Goal: Transaction & Acquisition: Purchase product/service

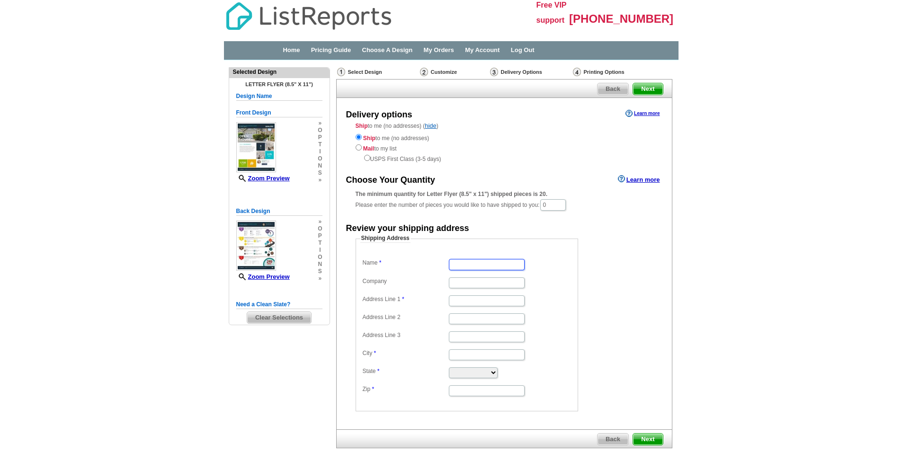
click at [494, 269] on input "Name" at bounding box center [487, 264] width 76 height 11
type input "[PERSON_NAME]"
type input "6575 corte Cisco"
type input "carlsbad"
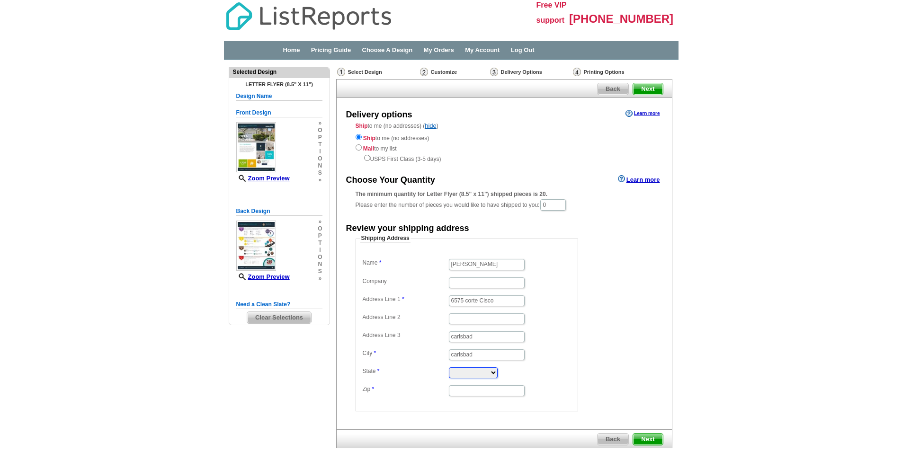
select select "CA"
type input "92009"
click at [558, 203] on input "0" at bounding box center [553, 204] width 26 height 11
type input "2"
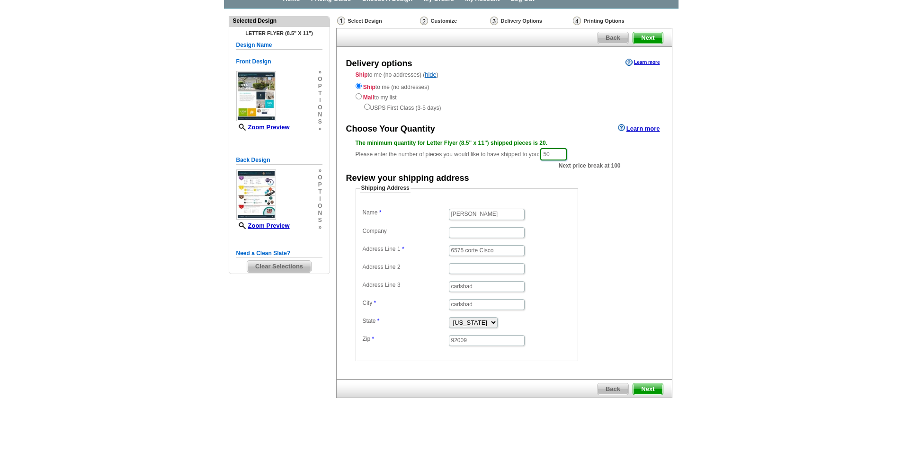
scroll to position [52, 0]
type input "50"
click at [495, 283] on input "carlsbad" at bounding box center [487, 285] width 76 height 11
type input "c"
click at [557, 239] on dl "Name Nancy Poertner Company Address Line 1 6575 corte Cisco Address Line 2 Addr…" at bounding box center [466, 276] width 213 height 141
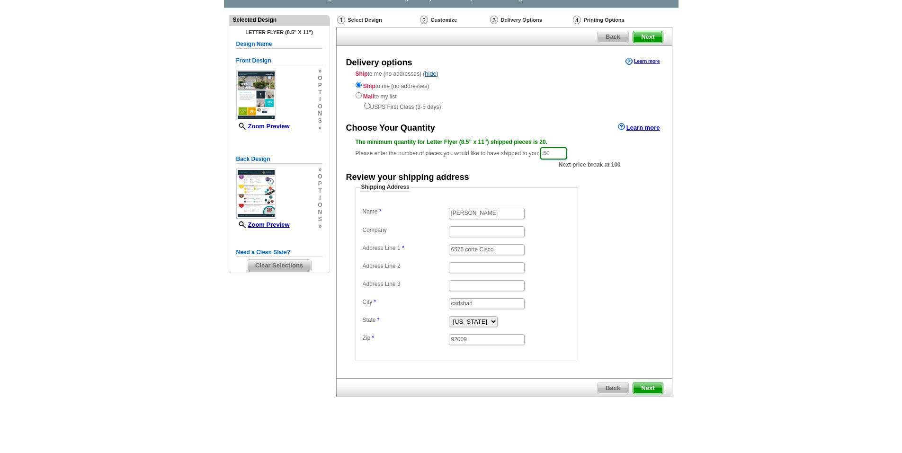
click at [556, 153] on input "50" at bounding box center [553, 153] width 27 height 12
type input "5"
type input "30"
click at [596, 233] on dd "Shipping Address Name Nancy Poertner Company Address Line 1 6575 corte Cisco Ad…" at bounding box center [482, 271] width 252 height 177
click at [651, 384] on span "Next" at bounding box center [647, 388] width 29 height 11
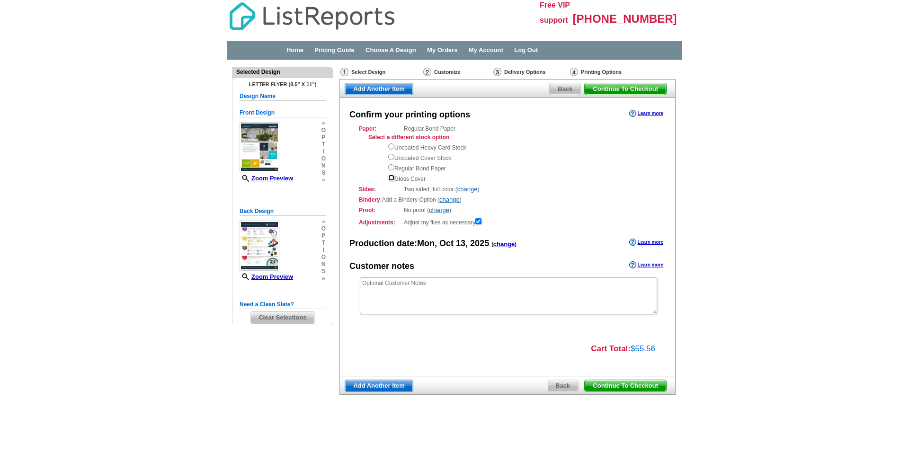
click at [392, 176] on input "radio" at bounding box center [391, 178] width 6 height 6
radio input "true"
click at [517, 296] on textarea at bounding box center [508, 295] width 297 height 37
type textarea "Can you expedite the delivery?"
click at [605, 385] on span "Continue To Checkout" at bounding box center [625, 385] width 81 height 11
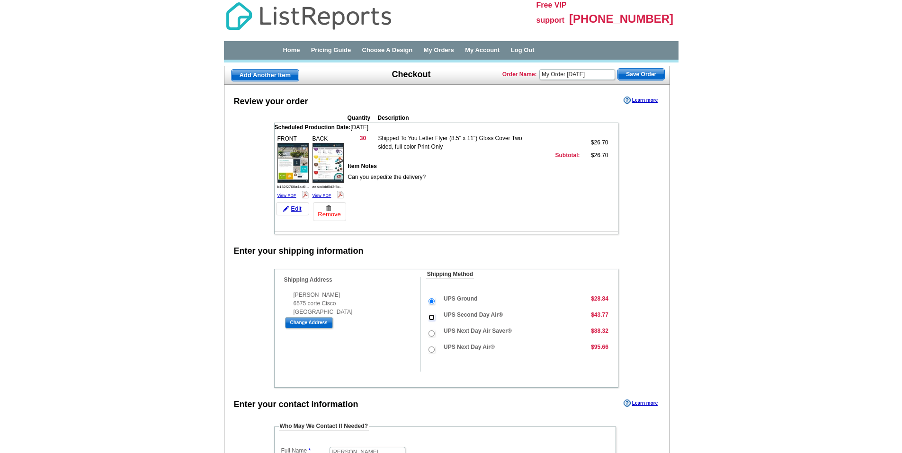
click at [430, 317] on input "UPS Second Day Air®" at bounding box center [432, 317] width 6 height 6
radio input "true"
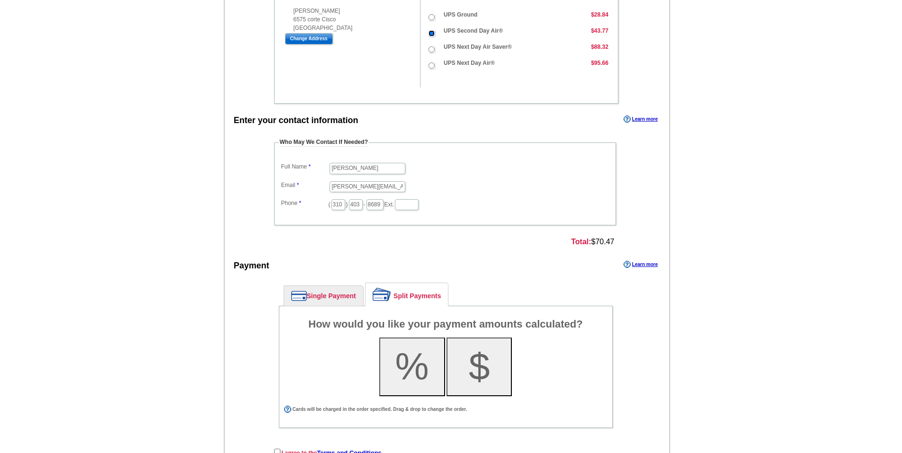
scroll to position [331, 0]
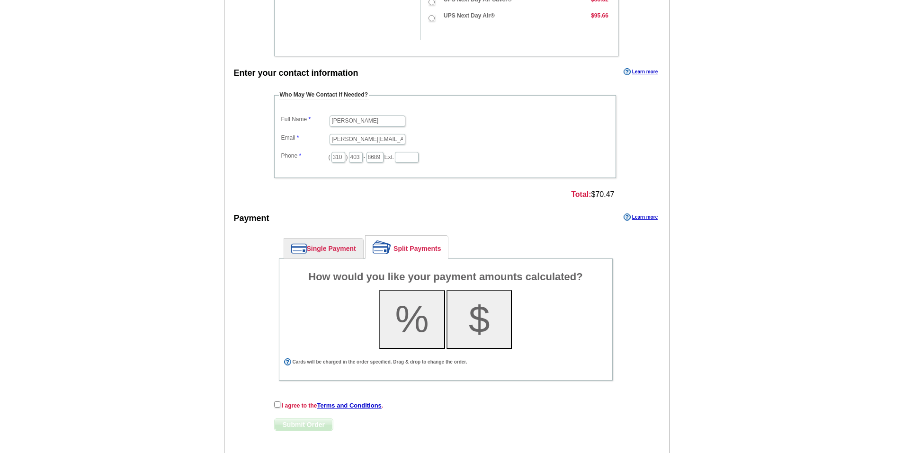
click at [341, 248] on link "Single Payment" at bounding box center [323, 249] width 79 height 20
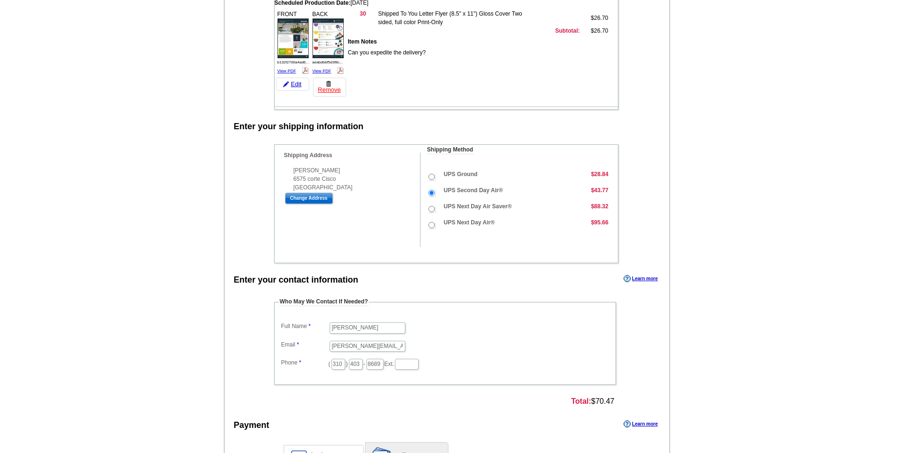
scroll to position [95, 0]
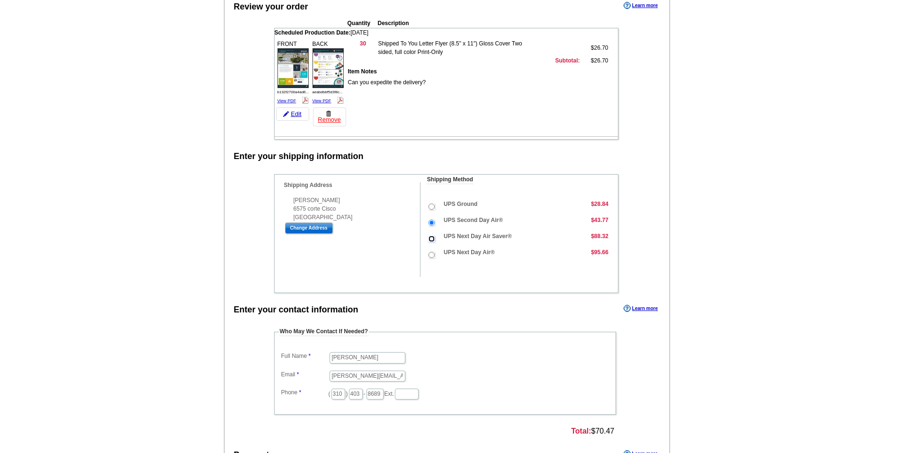
click at [432, 239] on input "UPS Next Day Air Saver®" at bounding box center [432, 239] width 6 height 6
radio input "true"
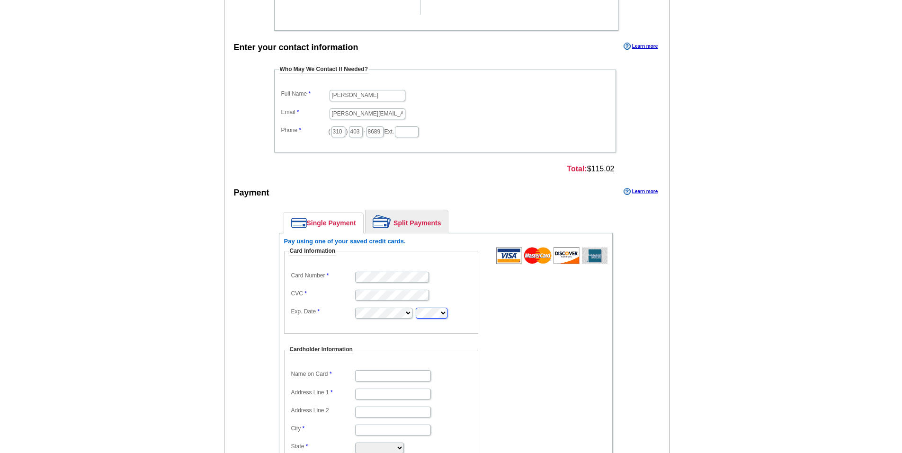
scroll to position [474, 0]
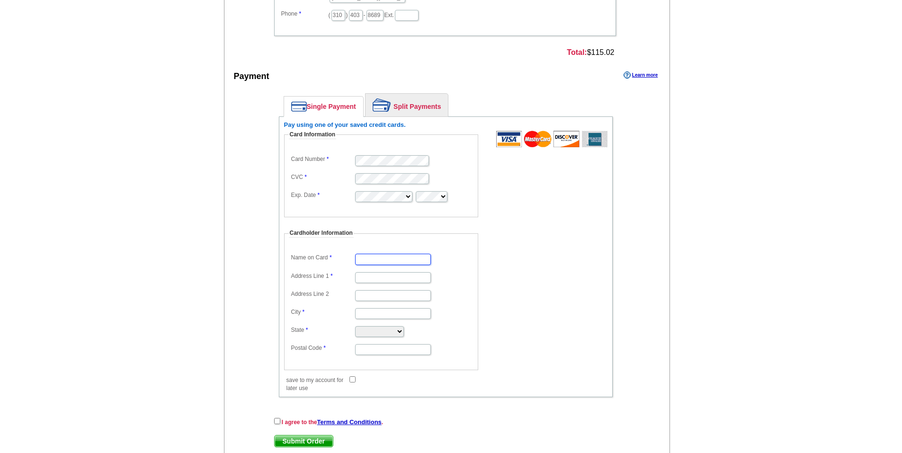
click at [372, 254] on input "Name on Card" at bounding box center [393, 259] width 76 height 11
type input "[PERSON_NAME]"
click at [387, 276] on input "Address Line 1" at bounding box center [393, 277] width 76 height 11
type input "6575 corte Cisco"
type input "carlsbad"
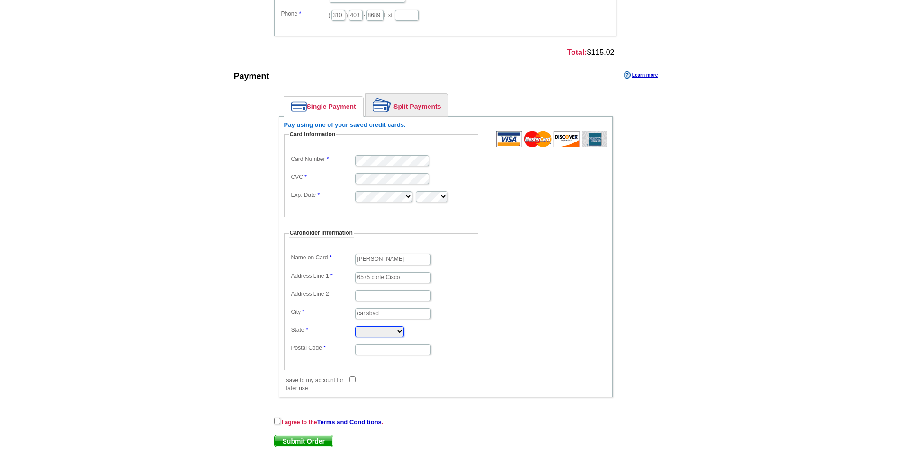
select select "CA"
type input "92009"
click at [508, 281] on form "Card Information Card Number CVC Exp. Date Cardholder Information Name on Card …" at bounding box center [445, 257] width 323 height 252
click at [350, 377] on input "save to my account for later use" at bounding box center [352, 379] width 6 height 6
checkbox input "true"
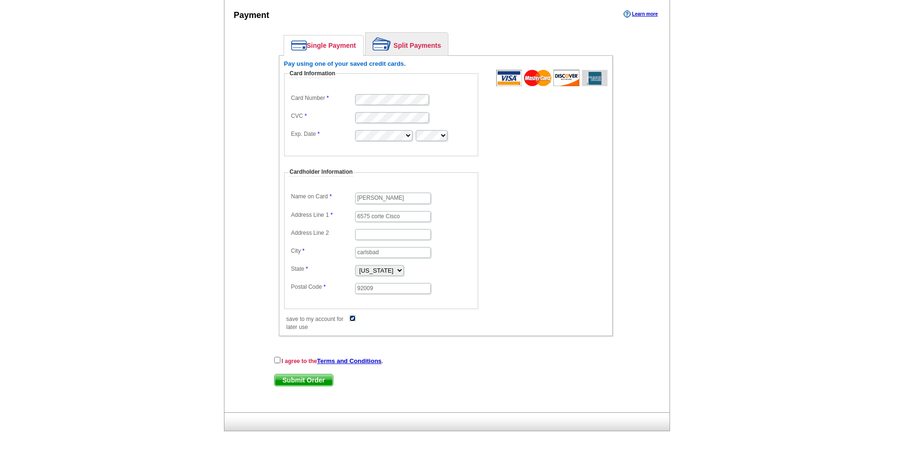
scroll to position [537, 0]
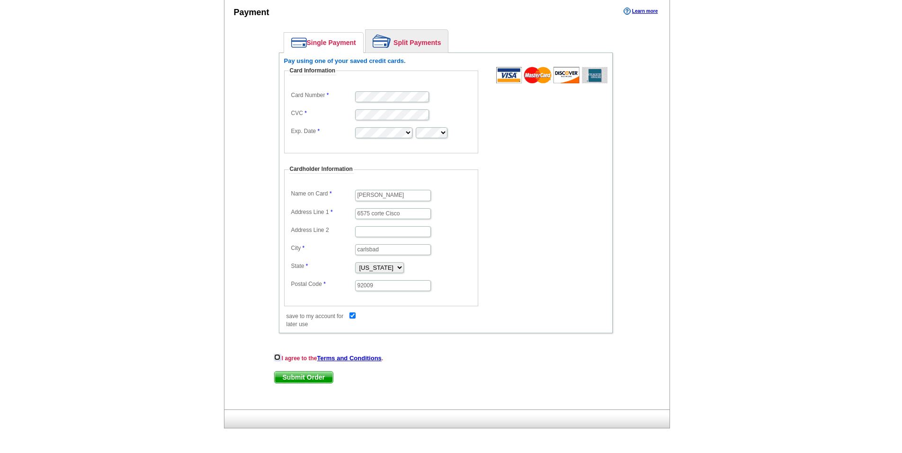
click at [278, 356] on input "checkbox" at bounding box center [277, 357] width 6 height 6
checkbox input "true"
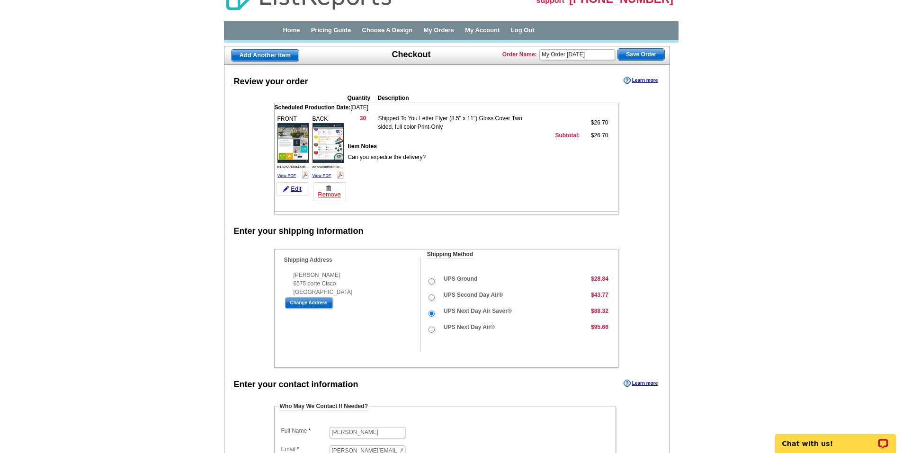
scroll to position [17, 0]
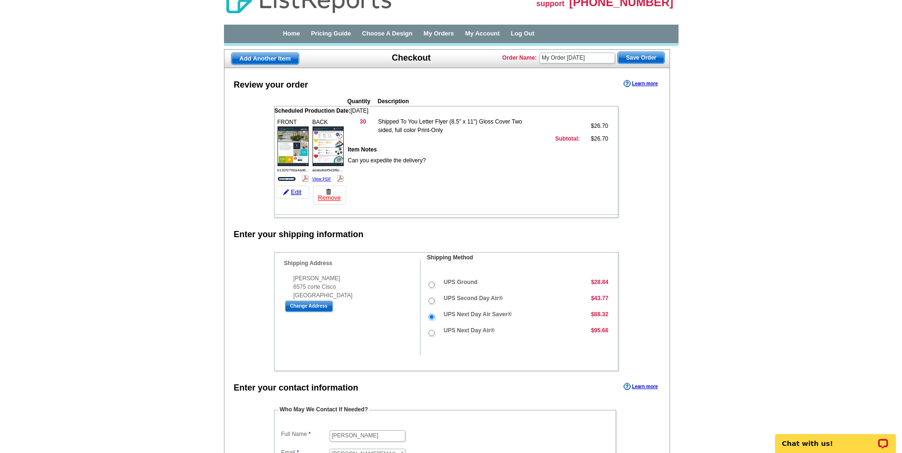
click at [282, 177] on link "View PDF" at bounding box center [286, 179] width 19 height 5
click at [321, 177] on link "View PDF" at bounding box center [322, 179] width 19 height 5
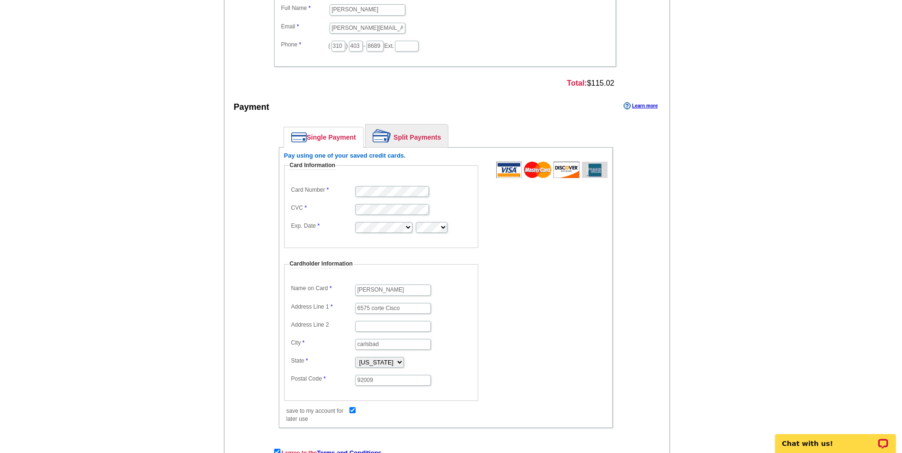
scroll to position [537, 0]
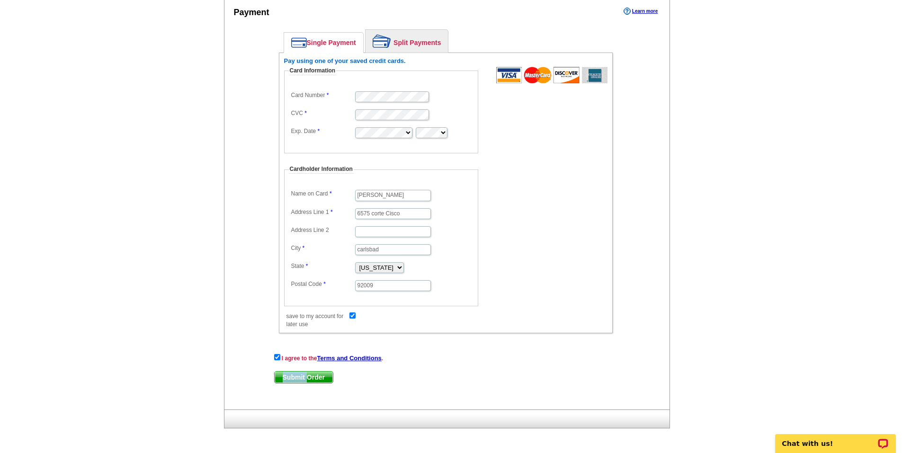
click at [307, 372] on span "Submit Order" at bounding box center [304, 377] width 58 height 11
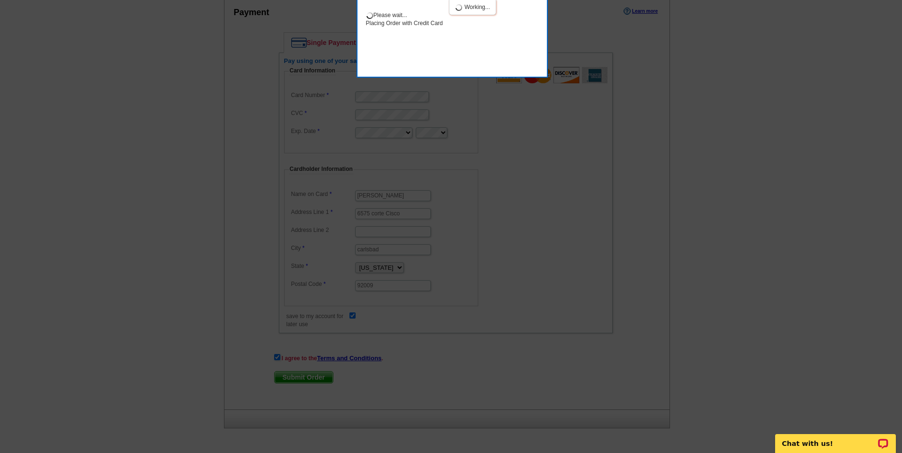
scroll to position [242, 0]
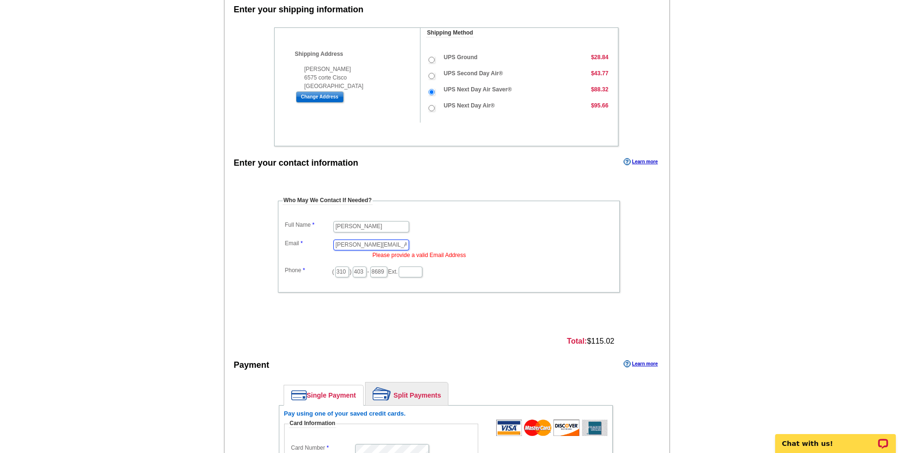
click at [404, 245] on input "nancy@np-residenital.com" at bounding box center [371, 245] width 76 height 11
drag, startPoint x: 404, startPoint y: 245, endPoint x: 310, endPoint y: 239, distance: 94.9
click at [310, 239] on dl "Full Name Nancy Poertner Email nancy@np-residenital.com Please provide a valid …" at bounding box center [449, 249] width 332 height 60
type input "[PERSON_NAME][EMAIL_ADDRESS][DOMAIN_NAME]"
click at [460, 246] on dd "nancy@np-residential.com Please provide a valid Email Address" at bounding box center [449, 248] width 332 height 22
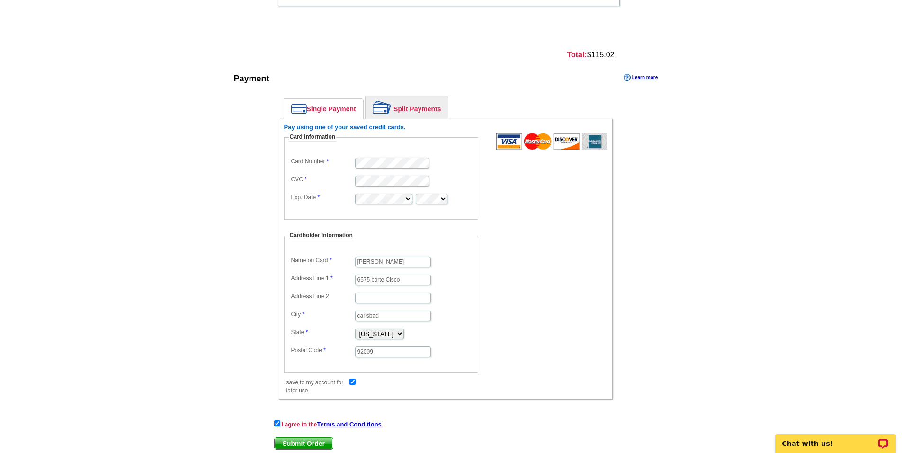
scroll to position [594, 0]
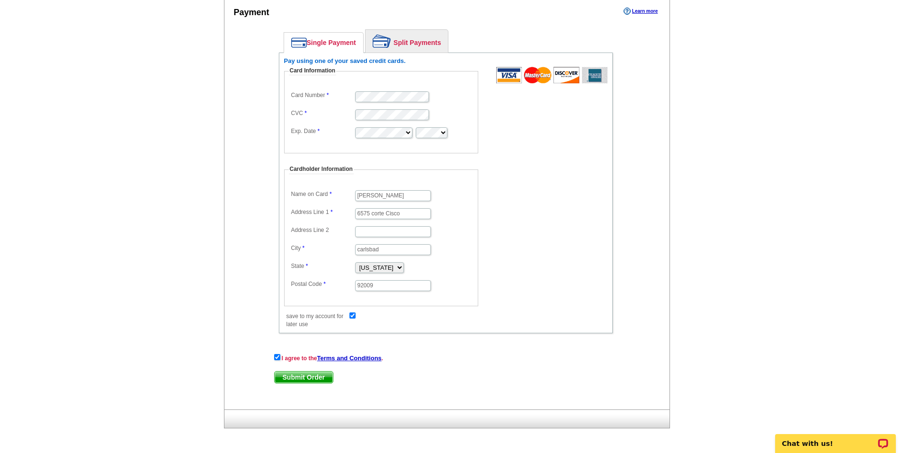
click at [296, 375] on span "Submit Order" at bounding box center [304, 377] width 58 height 11
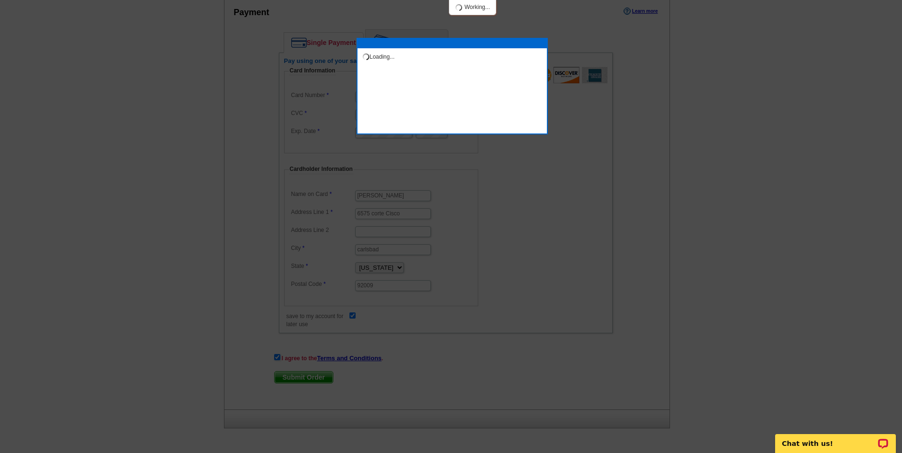
scroll to position [585, 0]
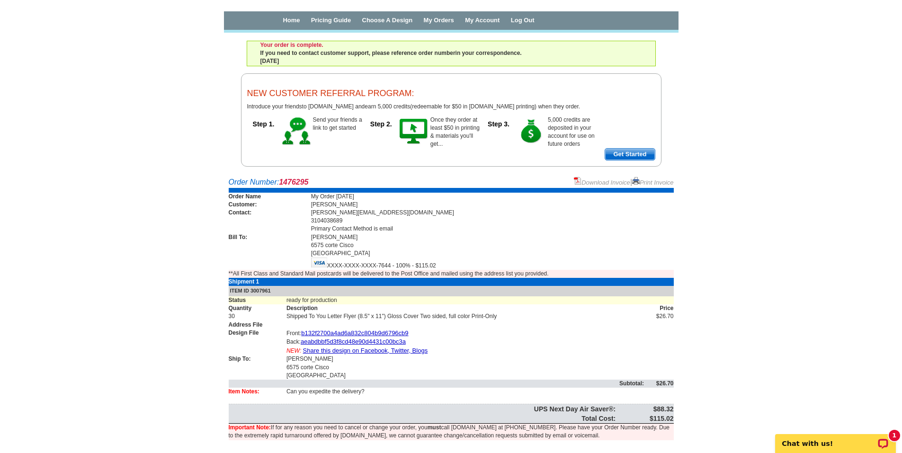
scroll to position [46, 0]
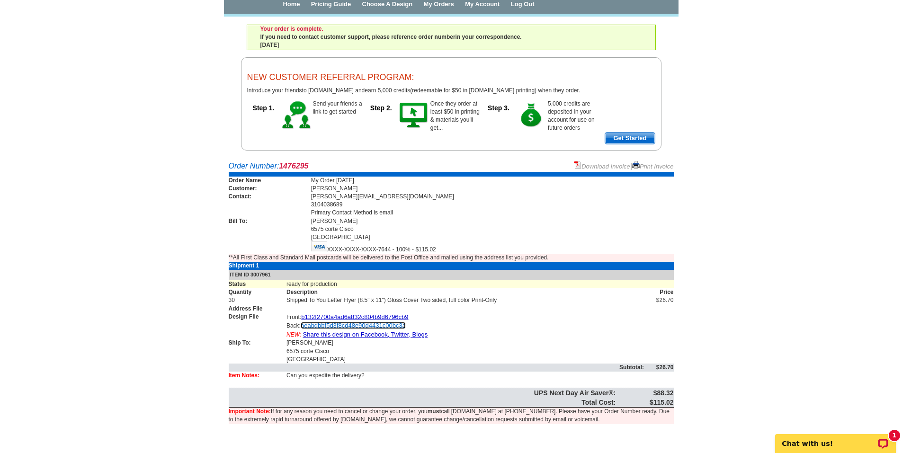
click at [351, 325] on link "aeabdbbf5d3f8cd48e90d4431c00bc3a" at bounding box center [353, 325] width 105 height 7
click at [492, 307] on td at bounding box center [465, 309] width 358 height 8
click at [363, 334] on link "Share this design on Facebook, Twitter, Blogs" at bounding box center [365, 334] width 125 height 7
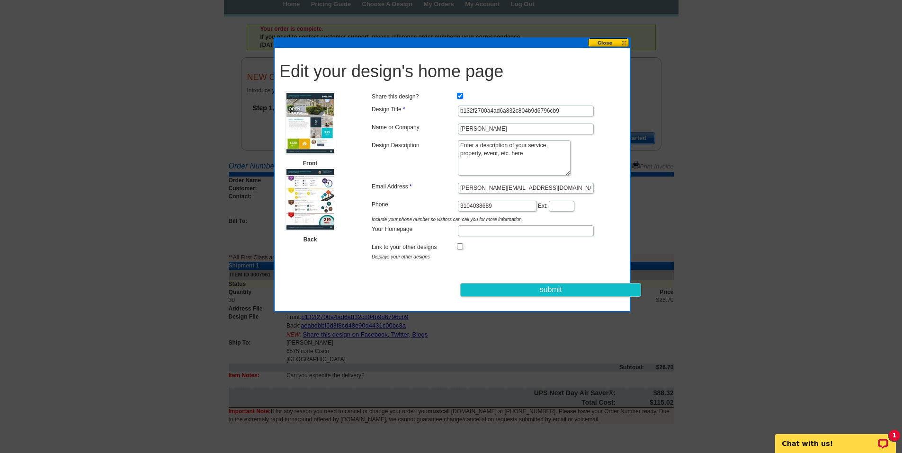
click at [617, 41] on button at bounding box center [609, 42] width 42 height 9
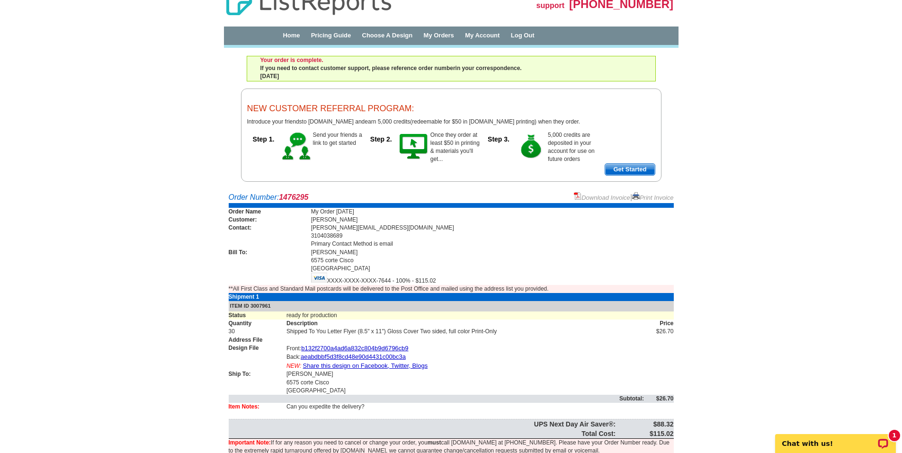
scroll to position [0, 0]
